Goal: Task Accomplishment & Management: Use online tool/utility

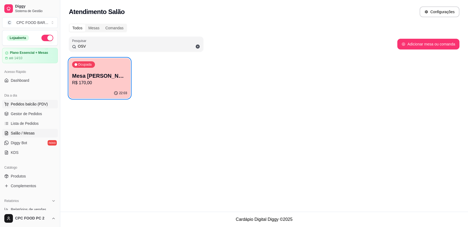
click at [30, 105] on span "Pedidos balcão (PDV)" at bounding box center [29, 103] width 37 height 5
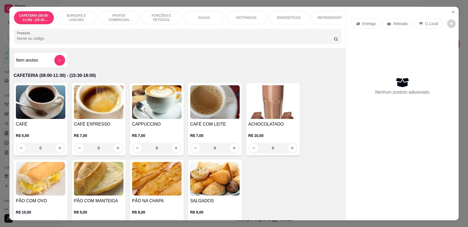
click at [158, 41] on input "Pesquisa" at bounding box center [175, 38] width 317 height 5
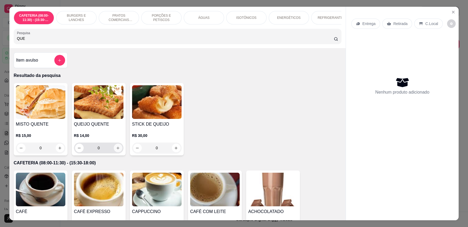
type input "QUE"
click at [116, 150] on icon "increase-product-quantity" at bounding box center [118, 148] width 4 height 4
type input "1"
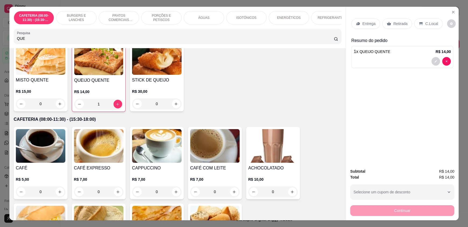
scroll to position [54, 0]
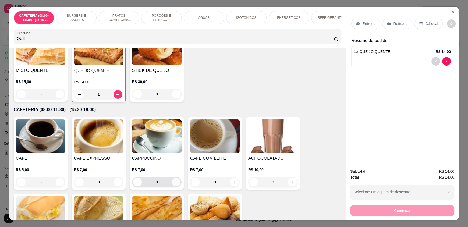
click at [174, 184] on icon "increase-product-quantity" at bounding box center [176, 182] width 4 height 4
type input "1"
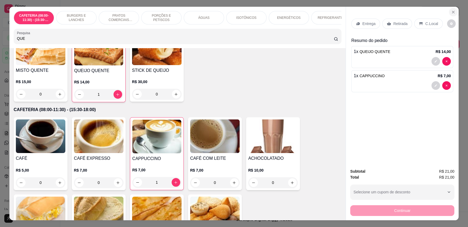
click at [451, 13] on icon "Close" at bounding box center [453, 12] width 4 height 4
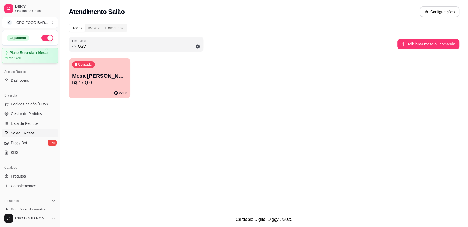
drag, startPoint x: 51, startPoint y: 49, endPoint x: 31, endPoint y: 48, distance: 19.9
click at [31, 48] on div "Diggy Sistema de Gestão C CPC FOOD BAR ... Loja aberta Plano Essencial + Mesas …" at bounding box center [234, 113] width 468 height 227
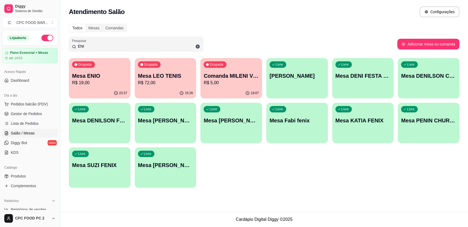
type input "ENI"
click at [103, 64] on div "Ocupada Mesa ENIO R$ 19,00" at bounding box center [100, 73] width 60 height 29
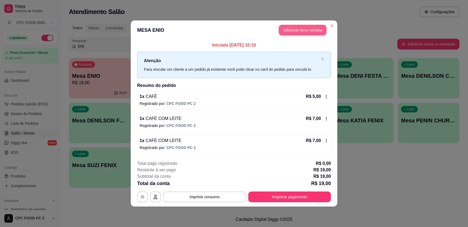
click at [290, 33] on button "Adicionar itens na mesa" at bounding box center [303, 30] width 48 height 11
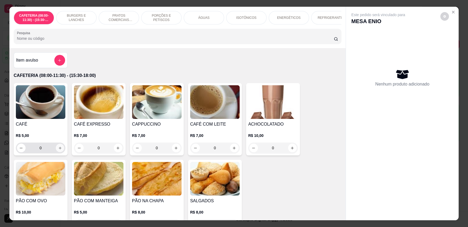
click at [58, 150] on icon "increase-product-quantity" at bounding box center [60, 148] width 4 height 4
type input "1"
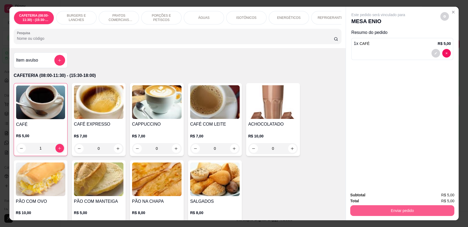
click at [401, 206] on button "Enviar pedido" at bounding box center [402, 210] width 104 height 11
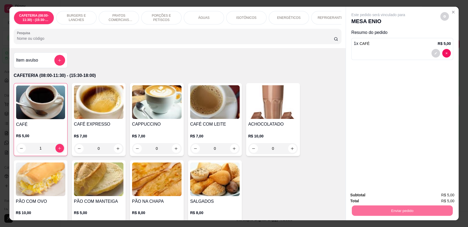
click at [440, 197] on button "Enviar pedido" at bounding box center [440, 197] width 30 height 10
